Goal: Complete application form

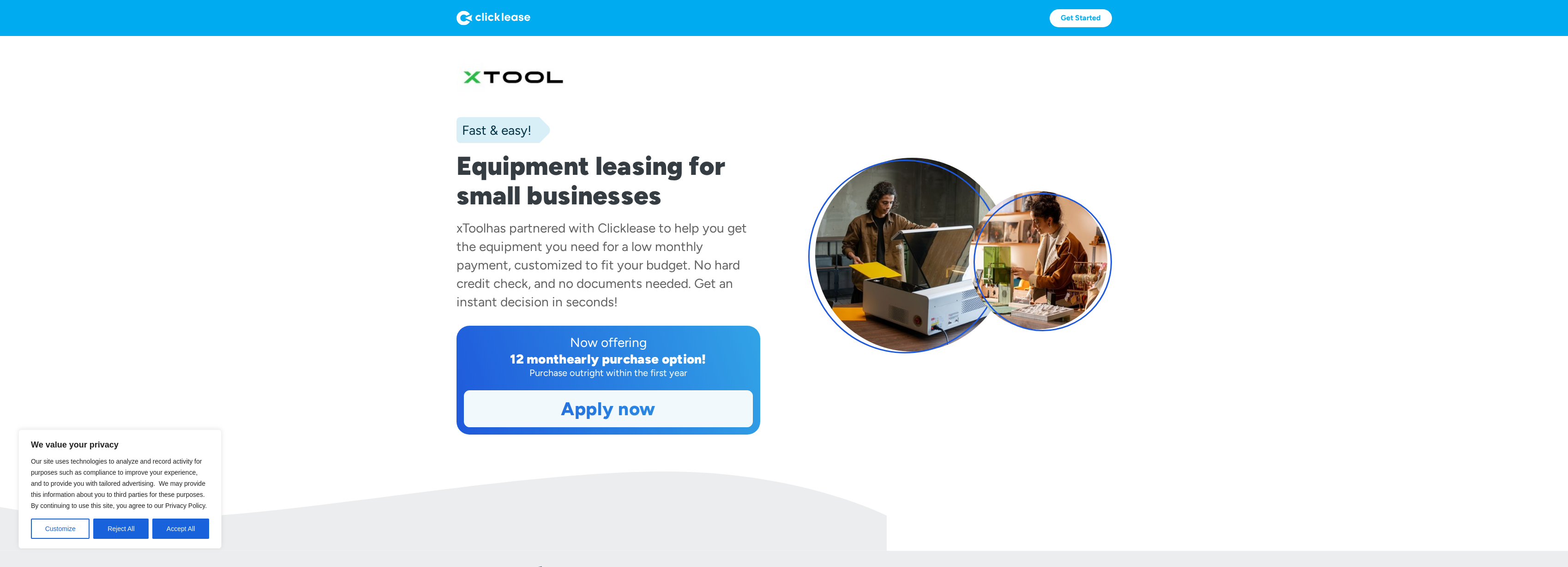
click at [637, 405] on link "Apply now" at bounding box center [608, 409] width 288 height 36
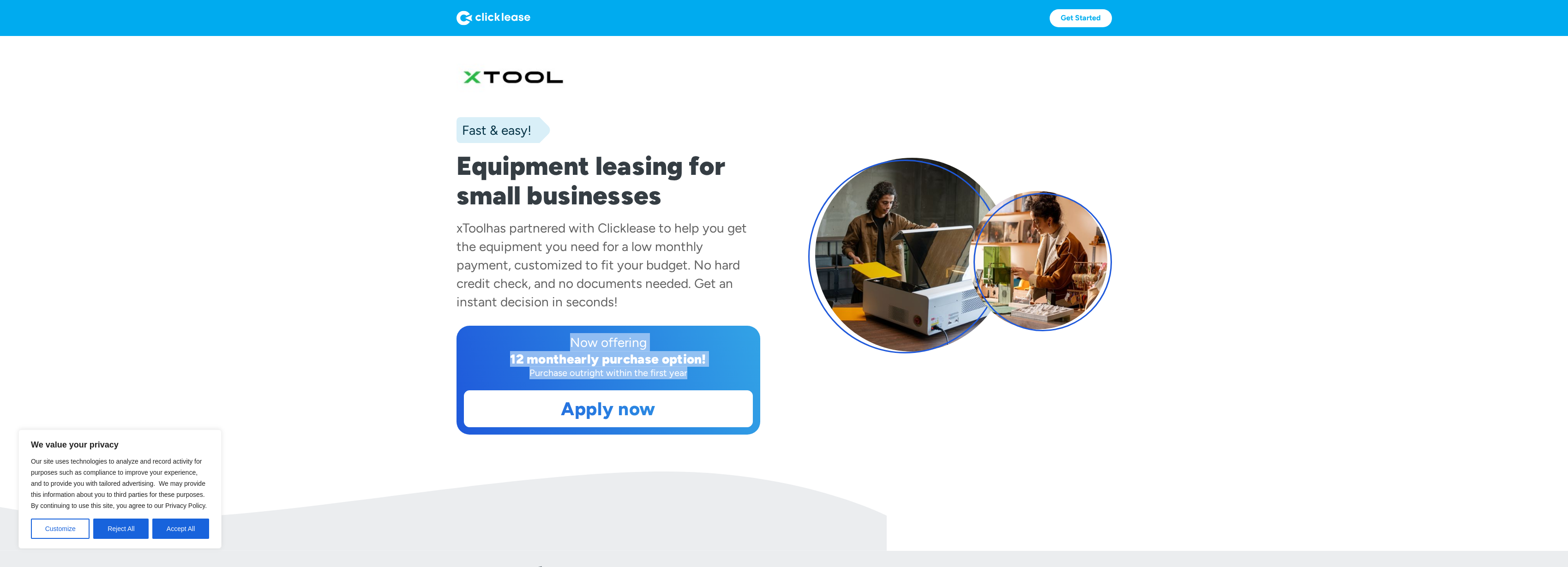
drag, startPoint x: 570, startPoint y: 345, endPoint x: 704, endPoint y: 371, distance: 136.5
click at [704, 371] on div "Now offering 12 month early purchase option! Purchase outright within the first…" at bounding box center [608, 380] width 304 height 109
click at [680, 374] on div "Purchase outright within the first year" at bounding box center [608, 373] width 289 height 13
drag, startPoint x: 692, startPoint y: 373, endPoint x: 556, endPoint y: 340, distance: 139.9
click at [556, 340] on div "Now offering 12 month early purchase option! Purchase outright within the first…" at bounding box center [608, 380] width 304 height 109
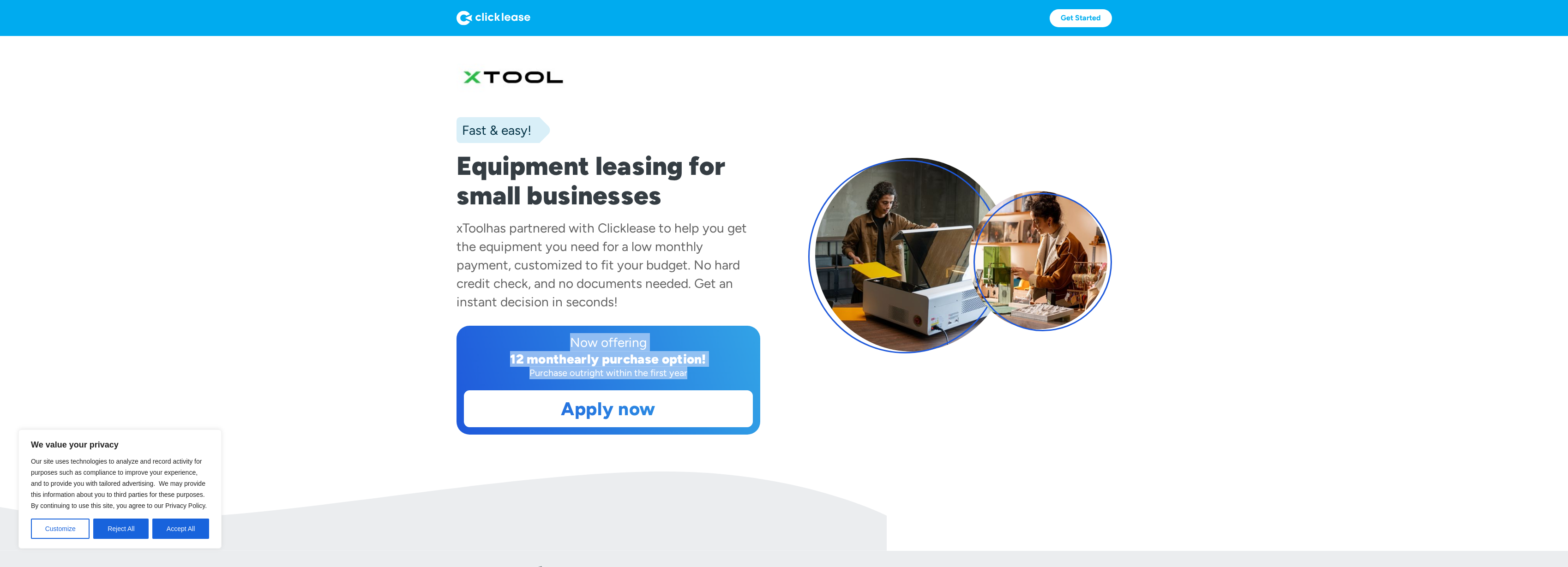
click at [556, 340] on div "Now offering" at bounding box center [608, 342] width 289 height 19
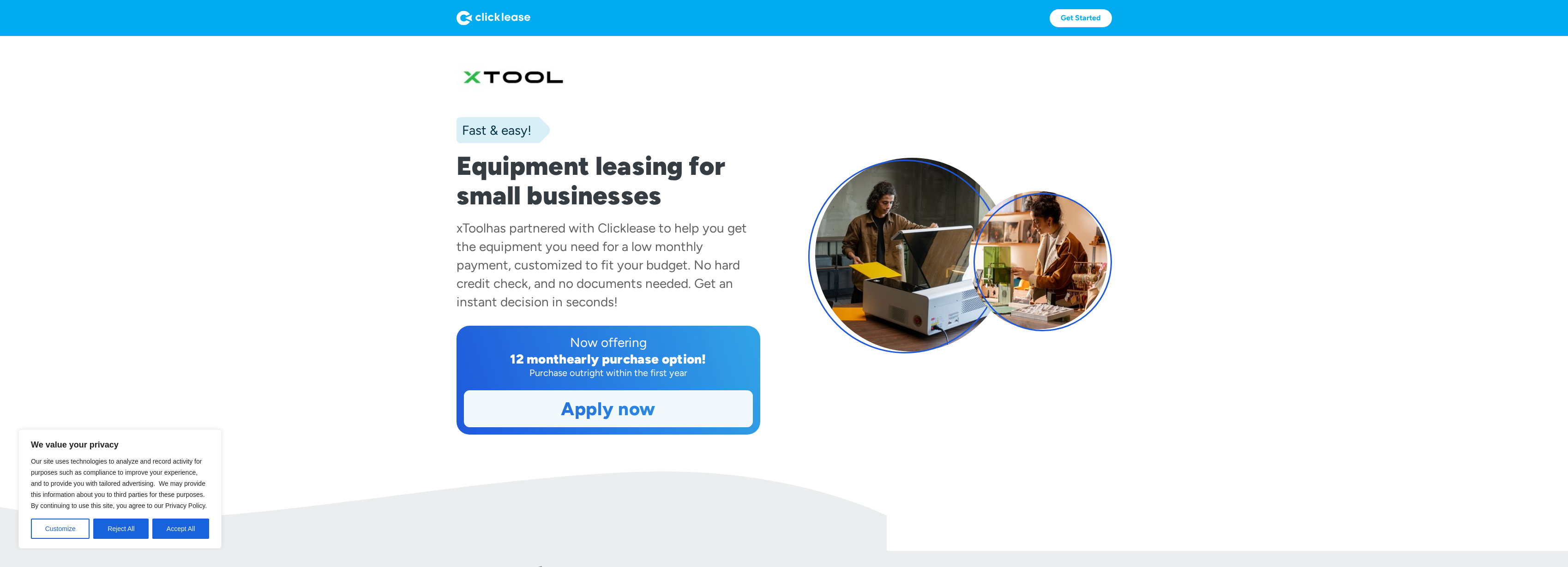
click at [620, 412] on link "Apply now" at bounding box center [608, 409] width 288 height 36
